Goal: Transaction & Acquisition: Purchase product/service

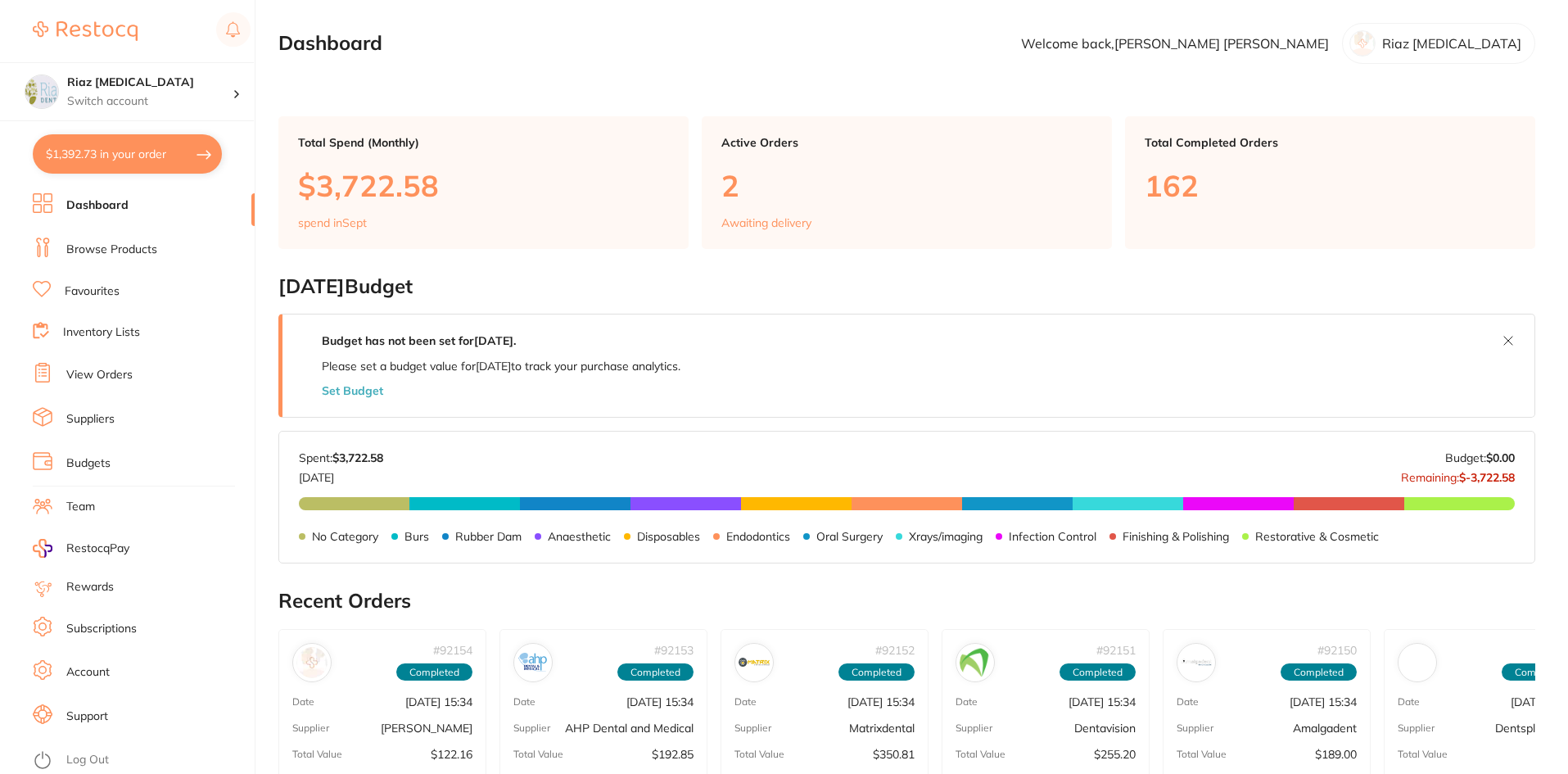
click at [150, 146] on button "$1,392.73 in your order" at bounding box center [127, 154] width 189 height 40
checkbox input "true"
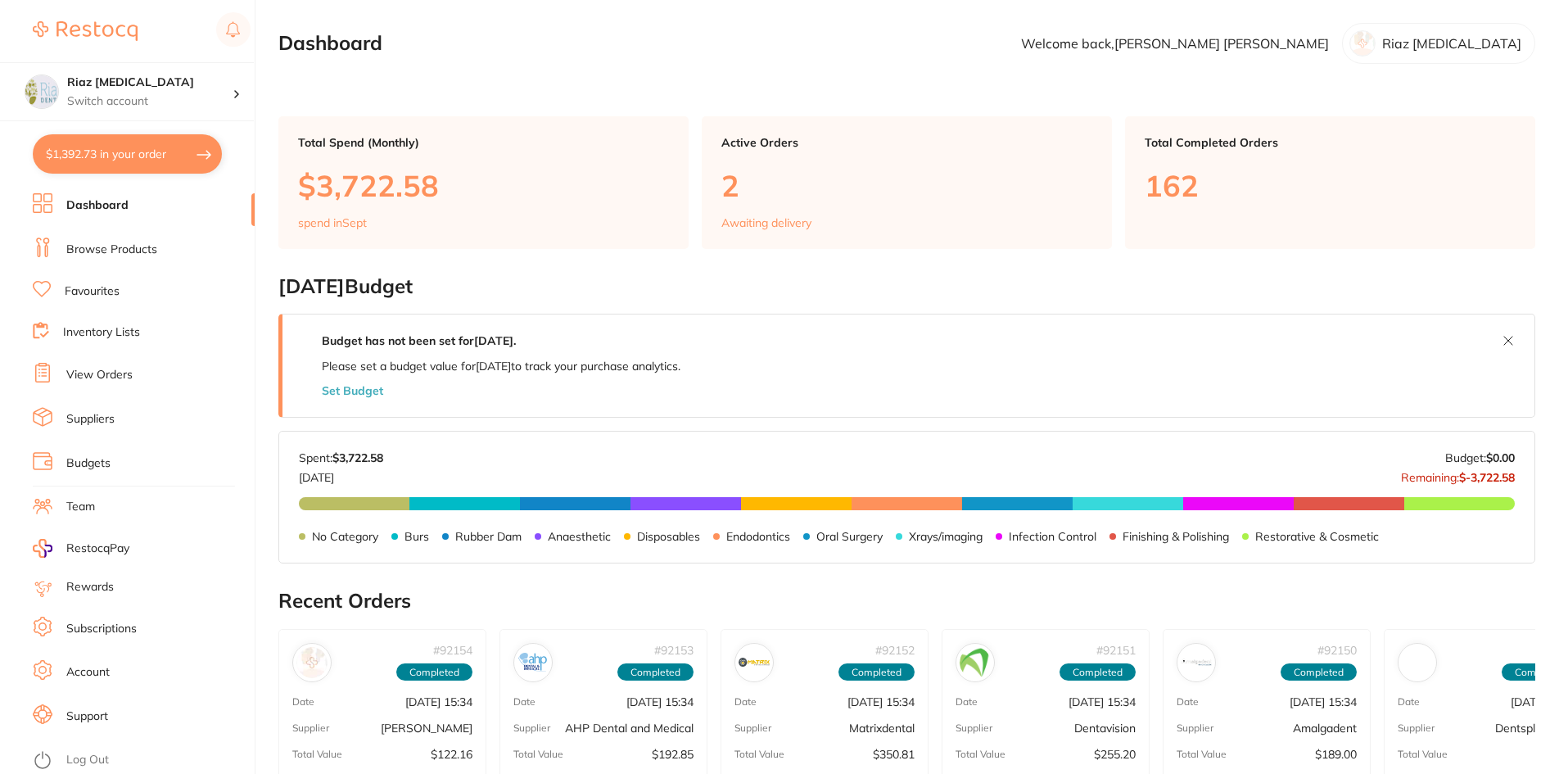
checkbox input "true"
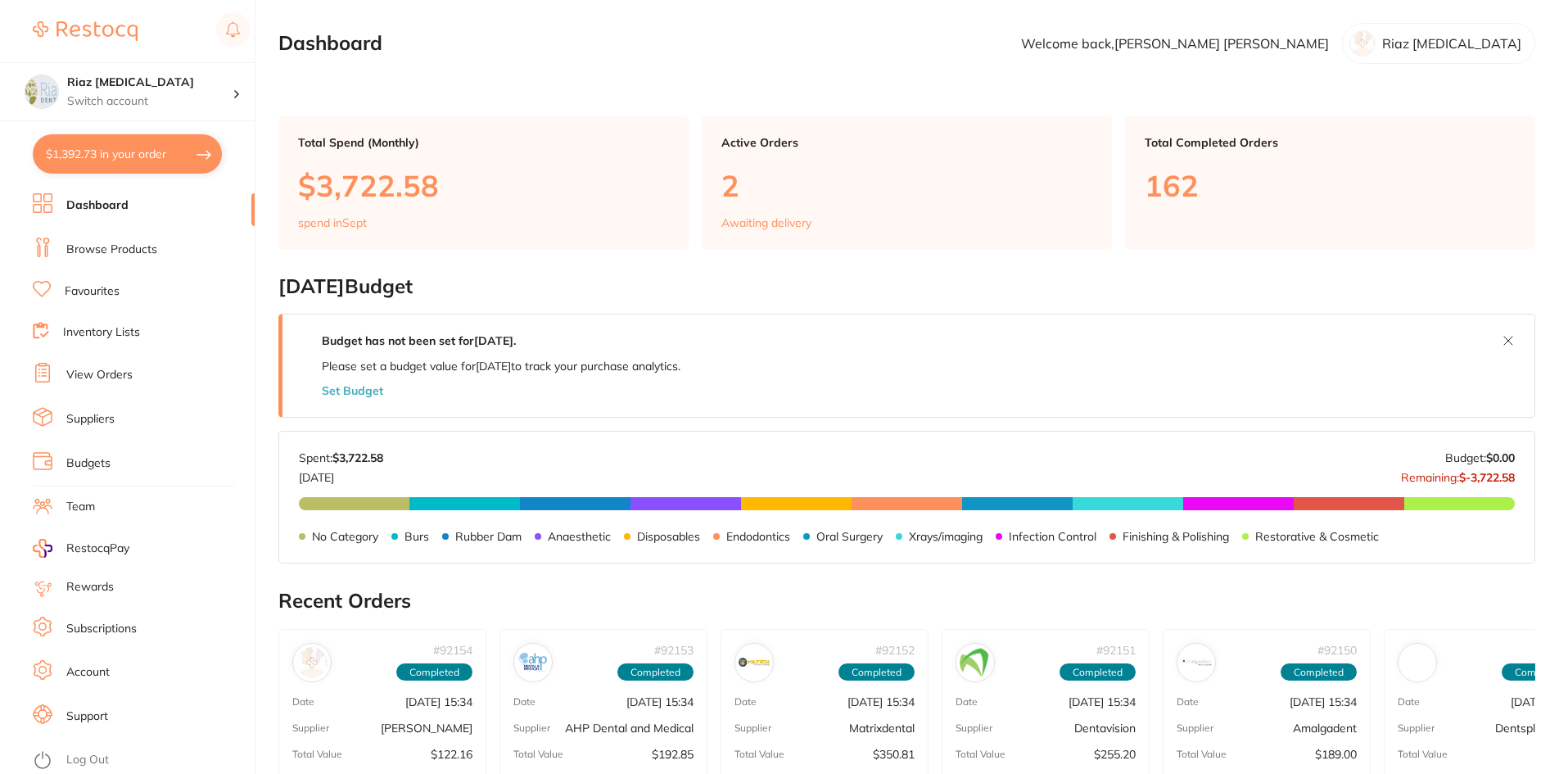
checkbox input "true"
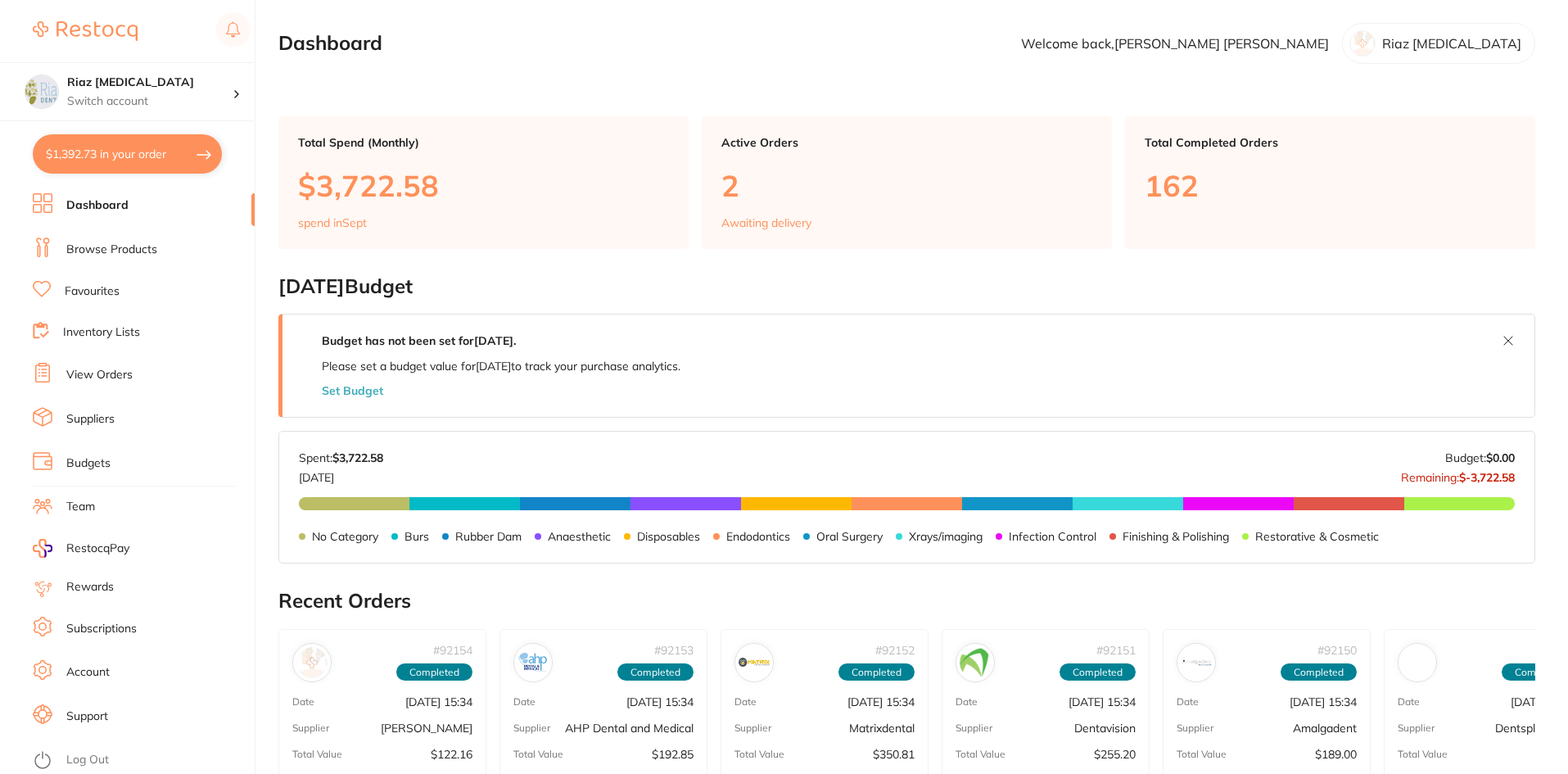
checkbox input "true"
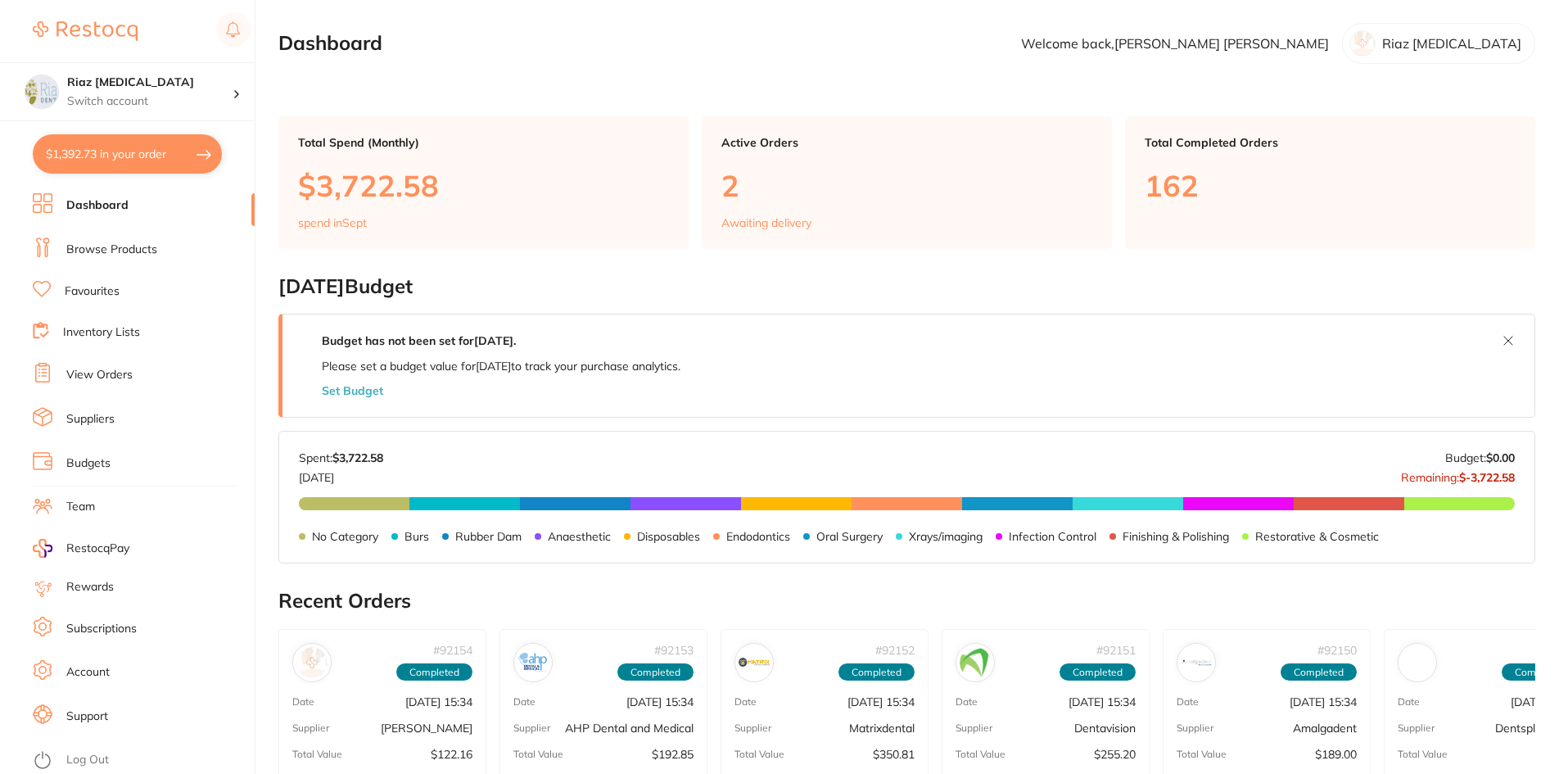
checkbox input "true"
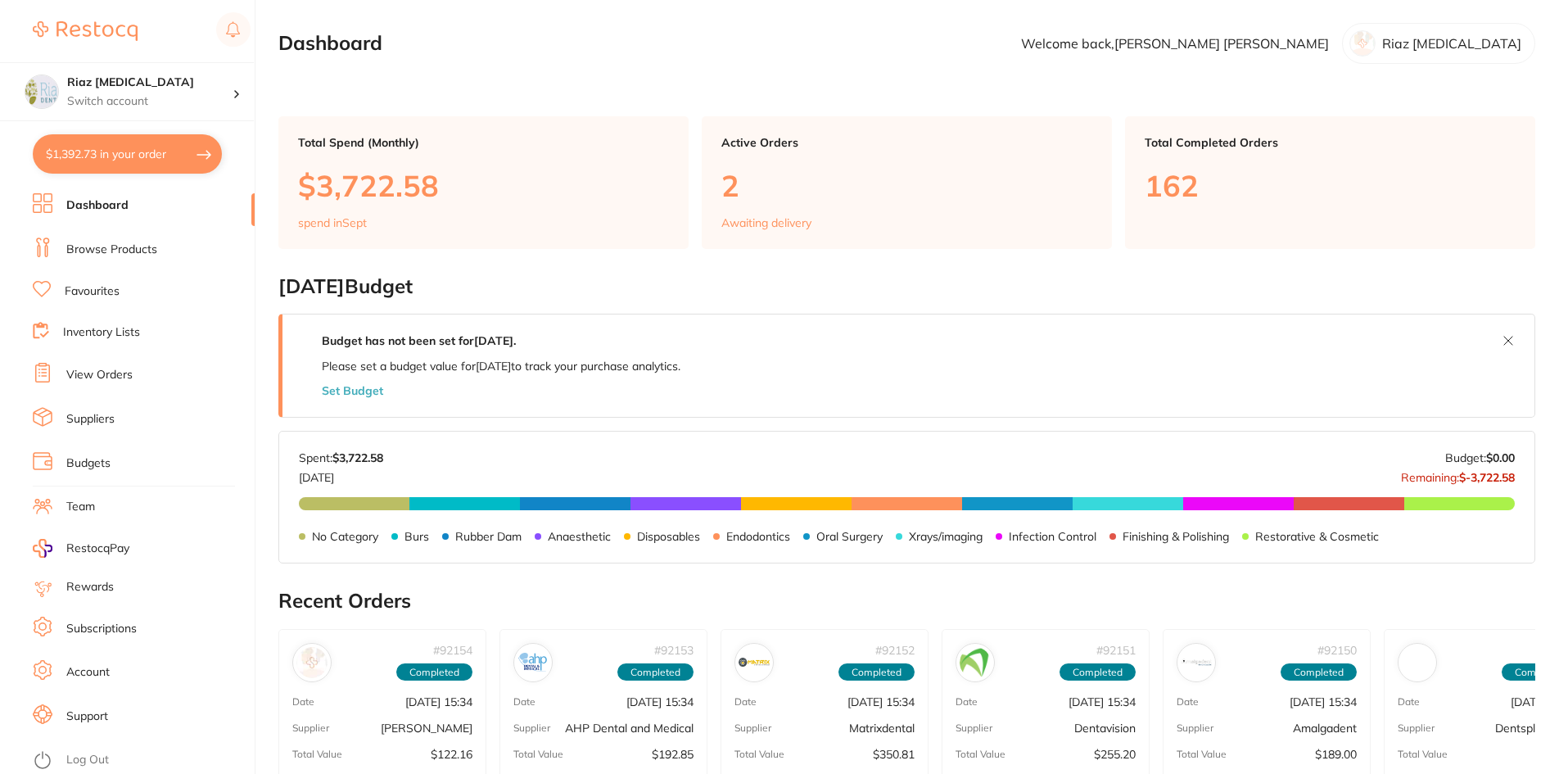
checkbox input "true"
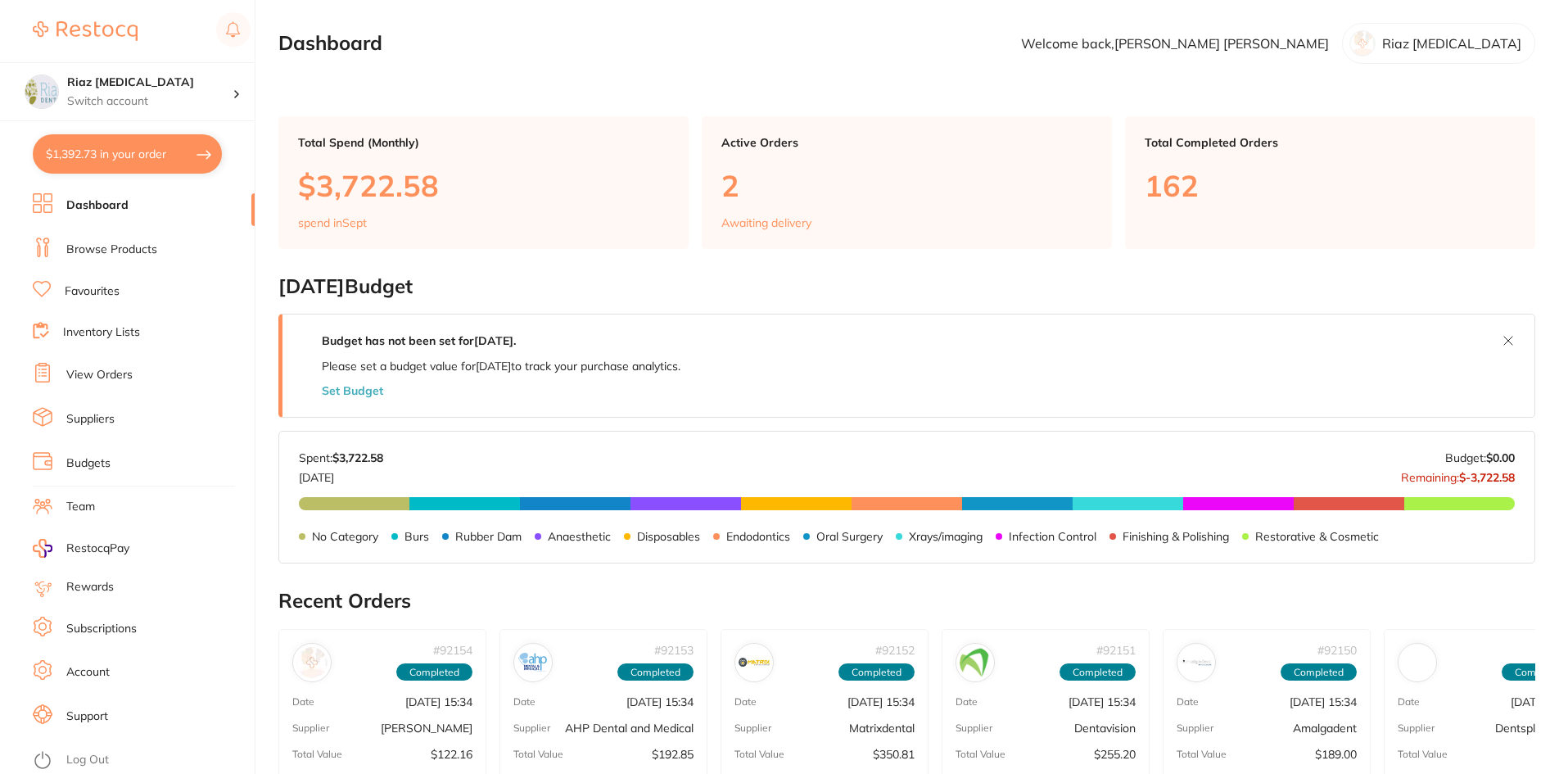
checkbox input "true"
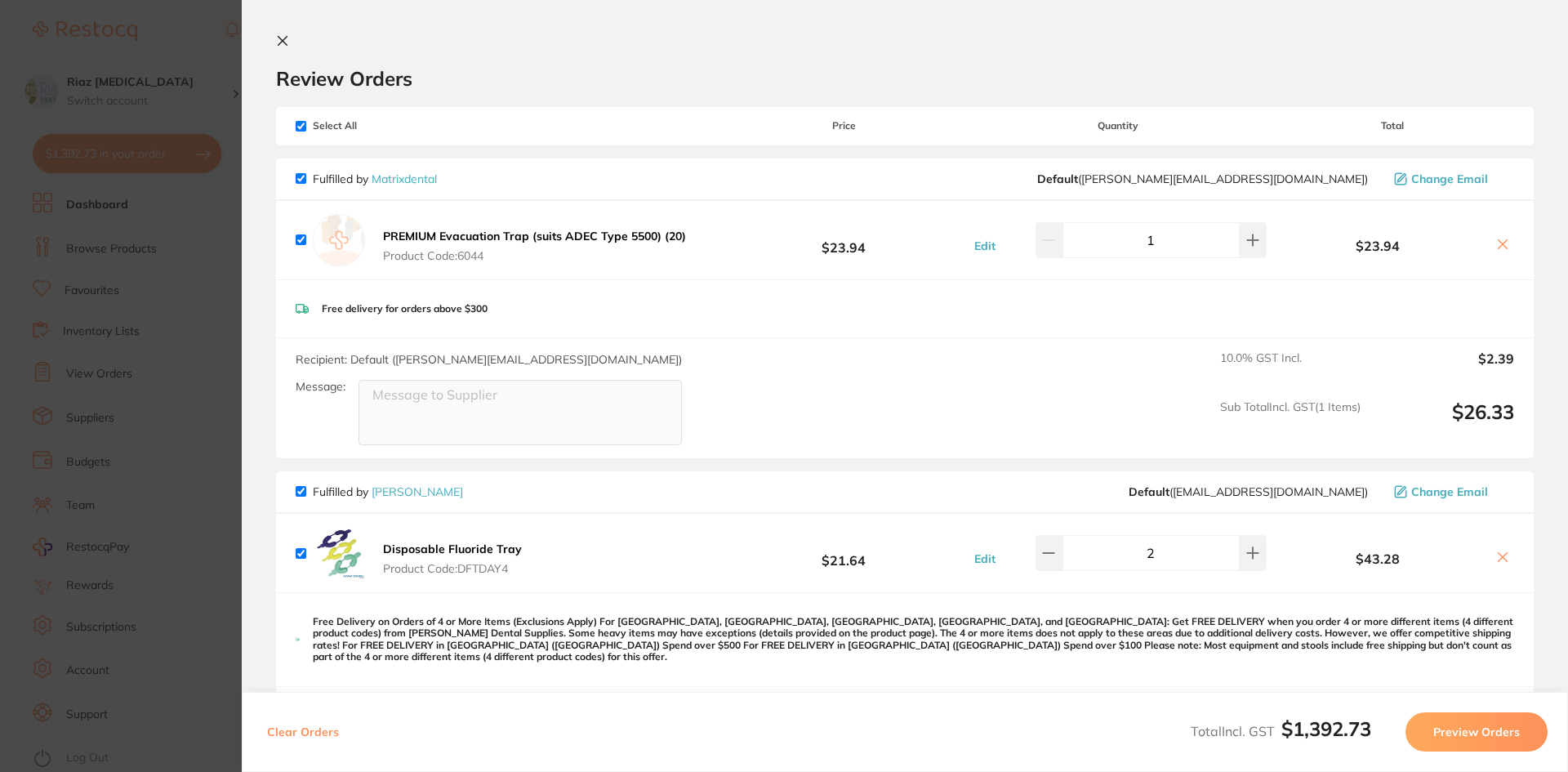
click at [156, 271] on section "Update RRP Set your pre negotiated price for this item. Item Agreed RRP (excl. …" at bounding box center [784, 386] width 1568 height 772
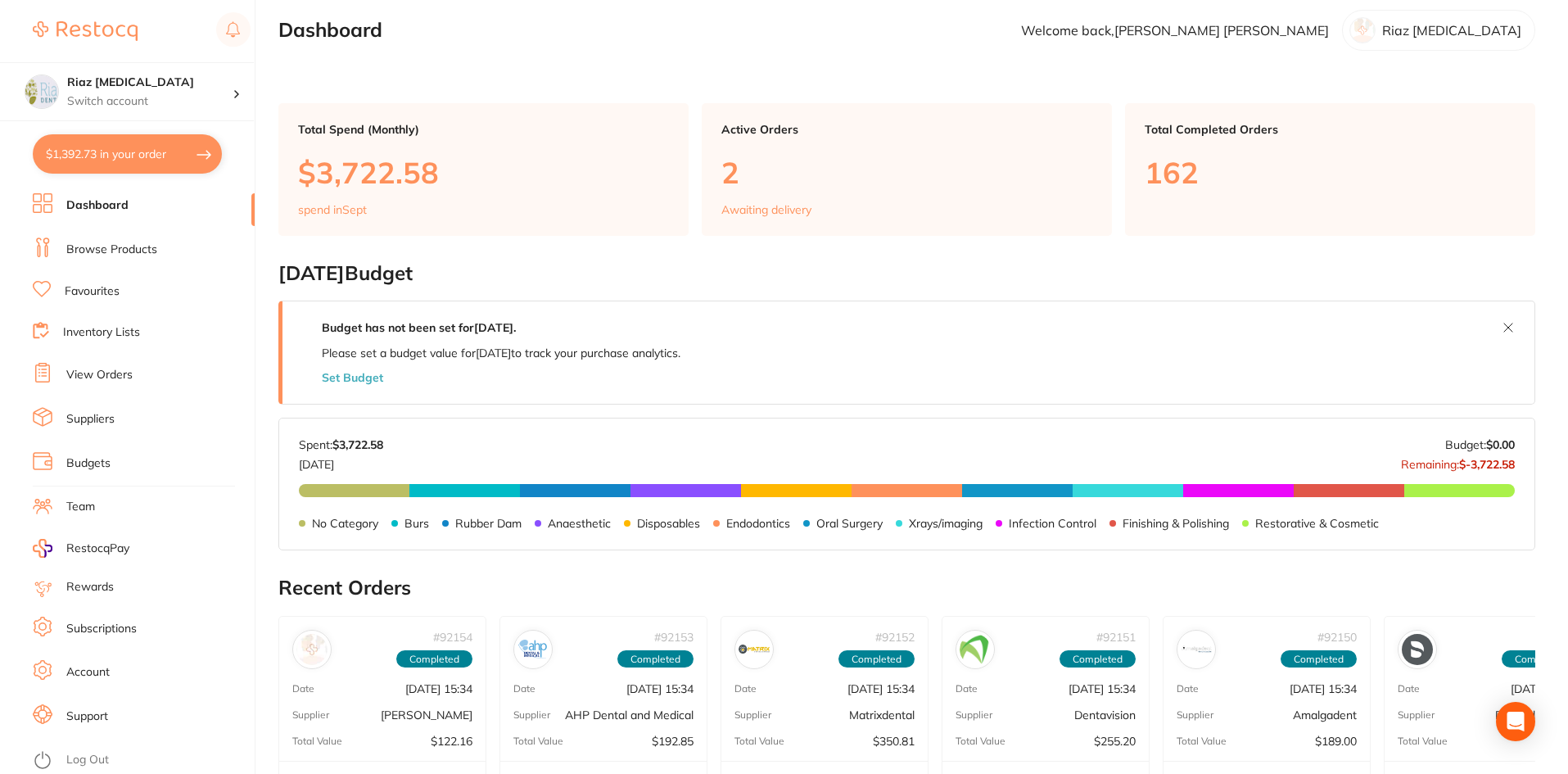
click at [127, 250] on link "Browse Products" at bounding box center [111, 249] width 90 height 16
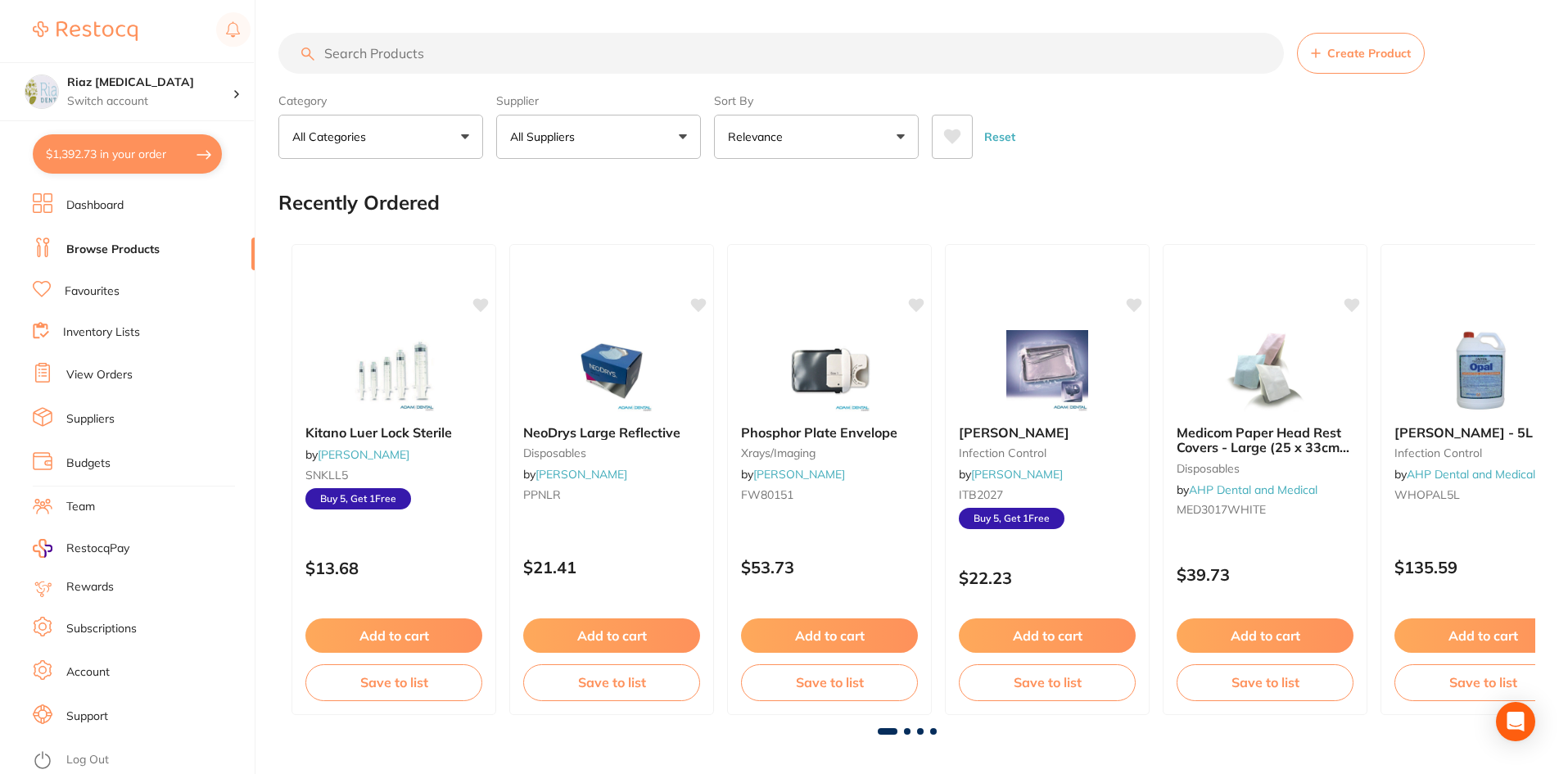
click at [336, 52] on input "search" at bounding box center [780, 53] width 1005 height 41
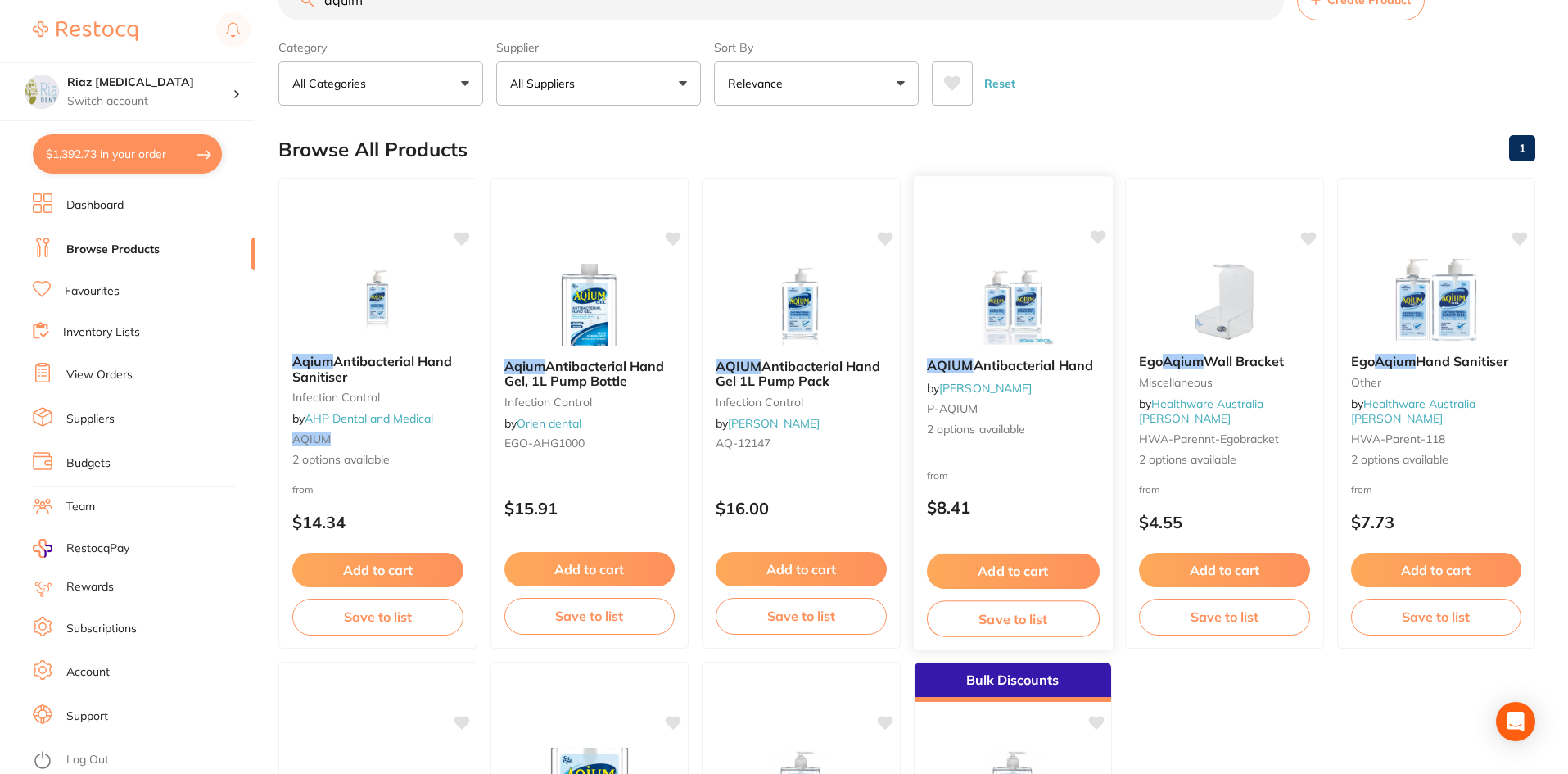
scroll to position [82, 0]
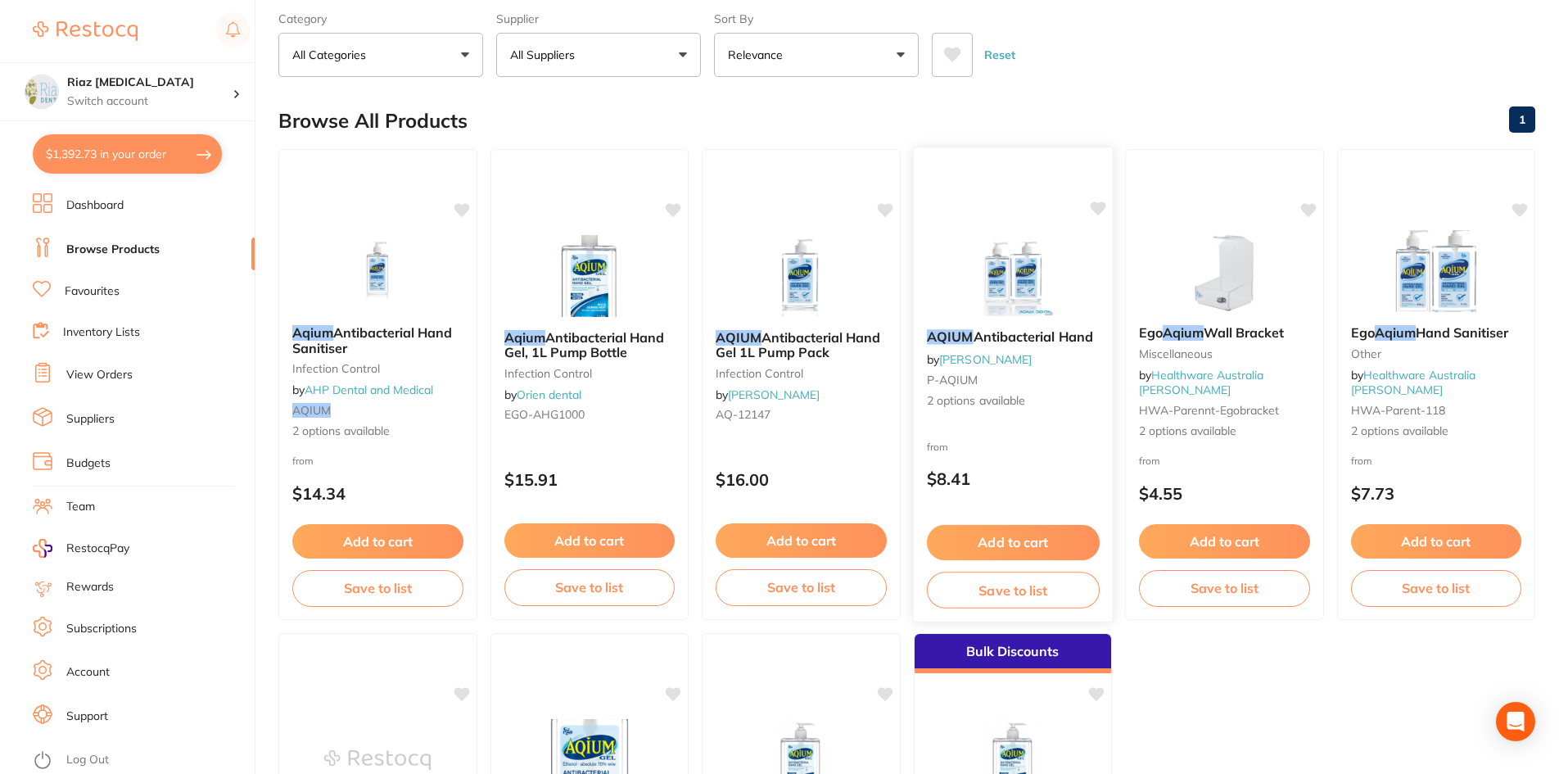
type input "aquim"
click at [1066, 272] on img at bounding box center [1012, 275] width 107 height 83
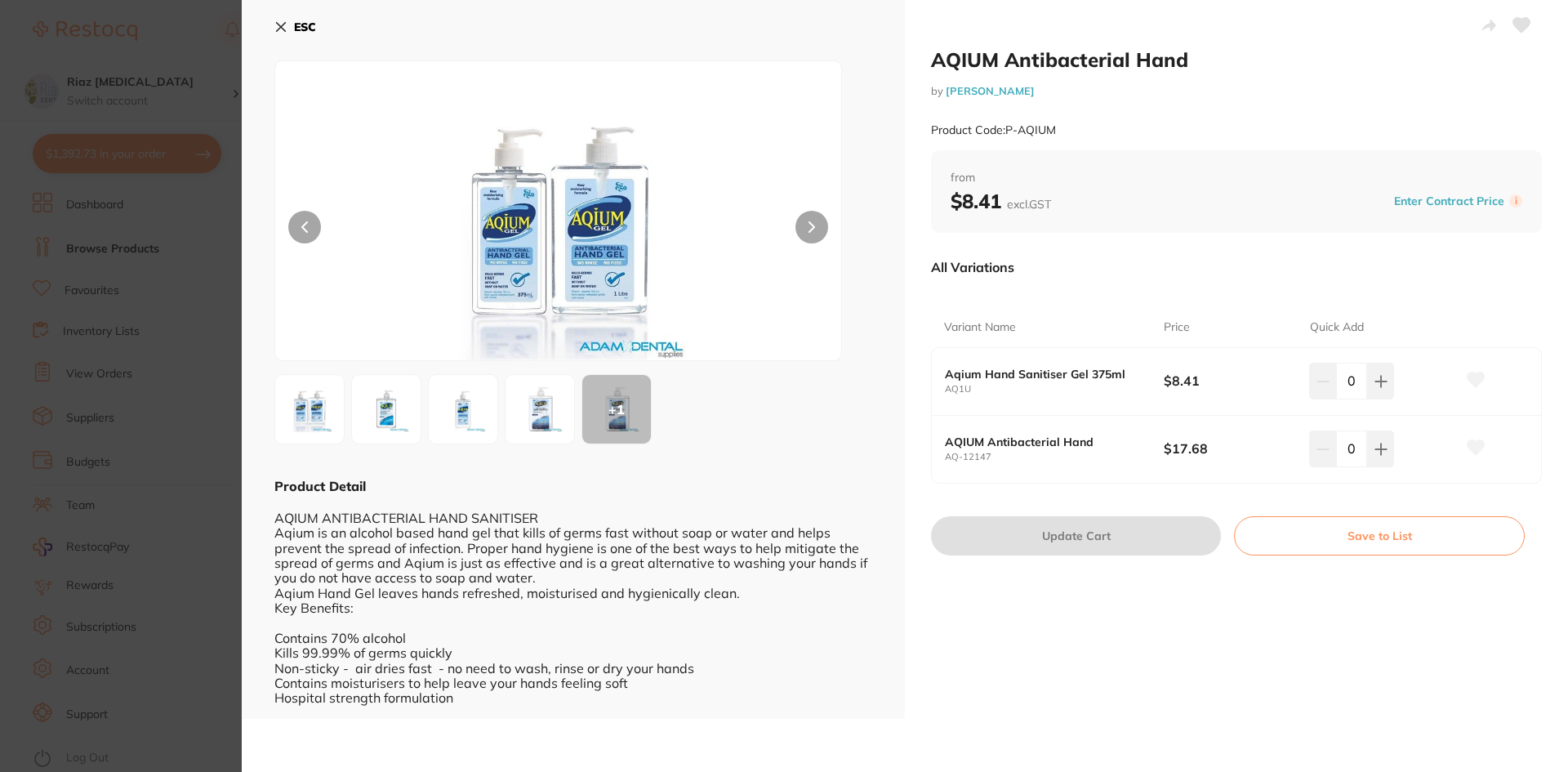
click at [983, 454] on small "AQ-12147" at bounding box center [1054, 456] width 219 height 10
click at [1060, 441] on b "AQIUM Antibacterial Hand" at bounding box center [1043, 442] width 196 height 13
click at [275, 13] on button "ESC" at bounding box center [295, 27] width 41 height 28
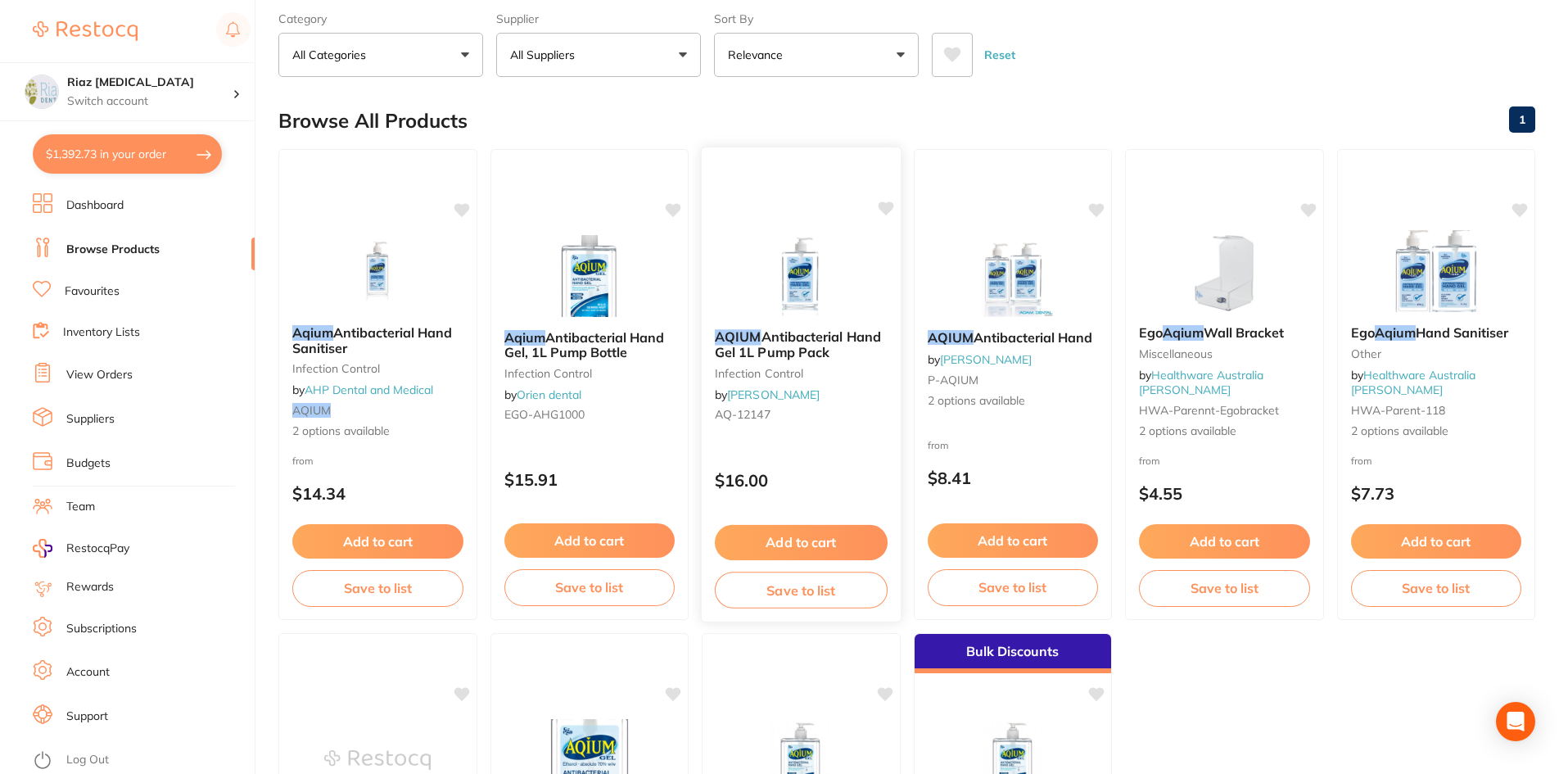
click at [803, 288] on img at bounding box center [801, 275] width 107 height 83
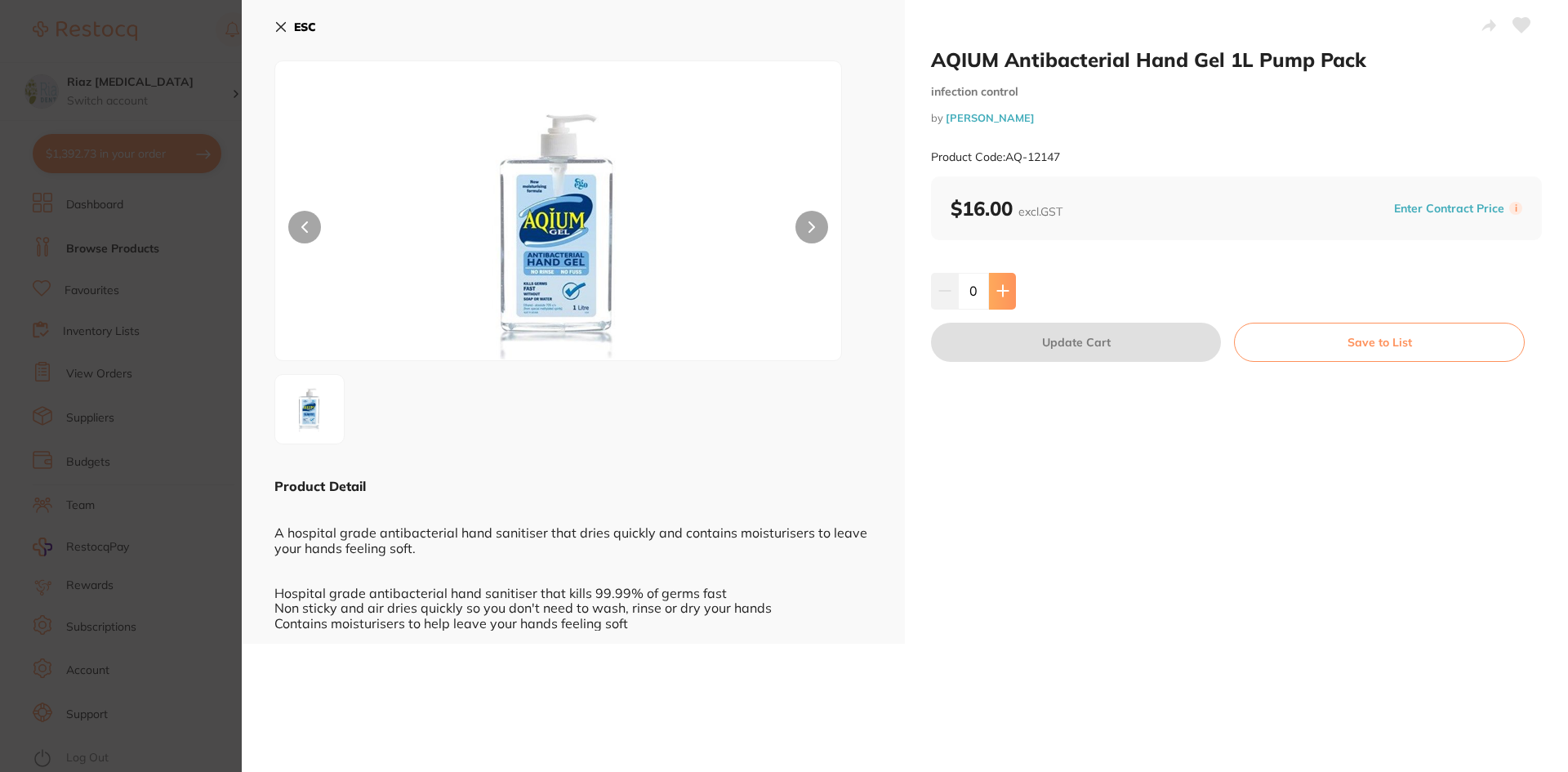
click at [1002, 295] on icon at bounding box center [1003, 291] width 13 height 13
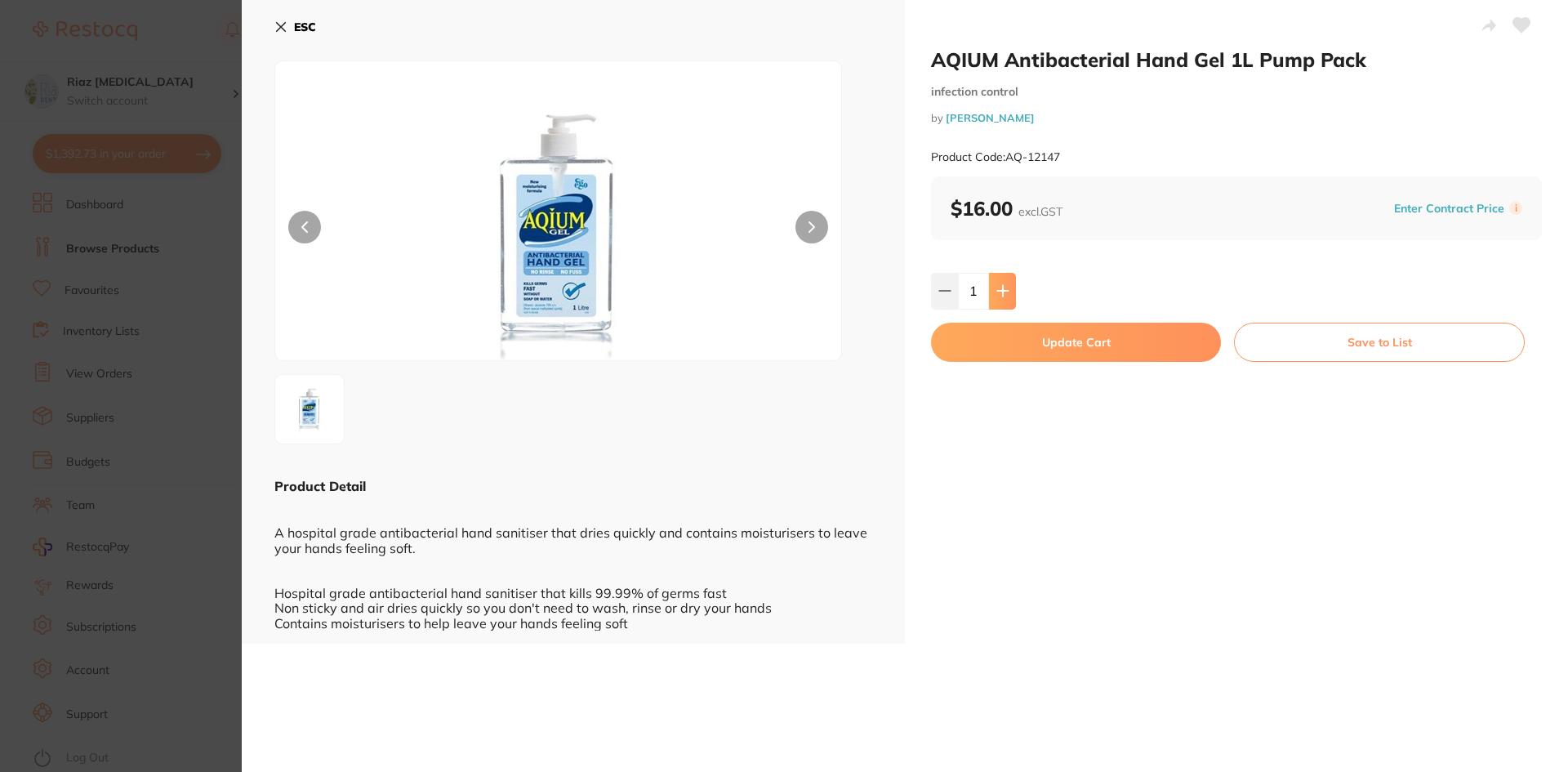
click at [1002, 295] on icon at bounding box center [1003, 291] width 13 height 13
type input "2"
click at [1060, 337] on button "Update Cart" at bounding box center [1075, 342] width 290 height 39
checkbox input "false"
